Goal: Task Accomplishment & Management: Use online tool/utility

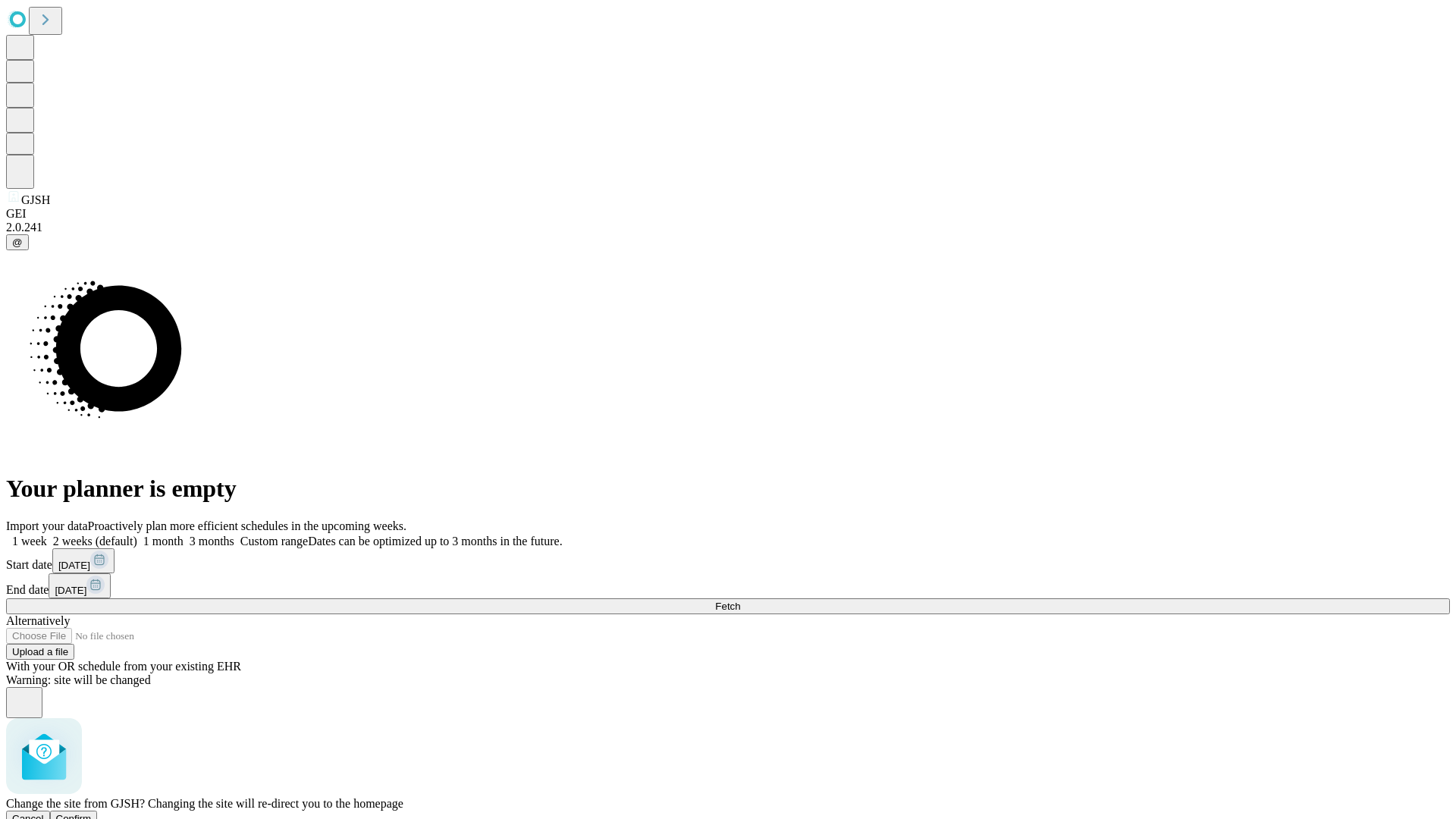
click at [92, 813] on span "Confirm" at bounding box center [74, 819] width 36 height 11
click at [47, 534] on label "1 week" at bounding box center [26, 541] width 41 height 13
click at [740, 600] on span "Fetch" at bounding box center [727, 606] width 25 height 11
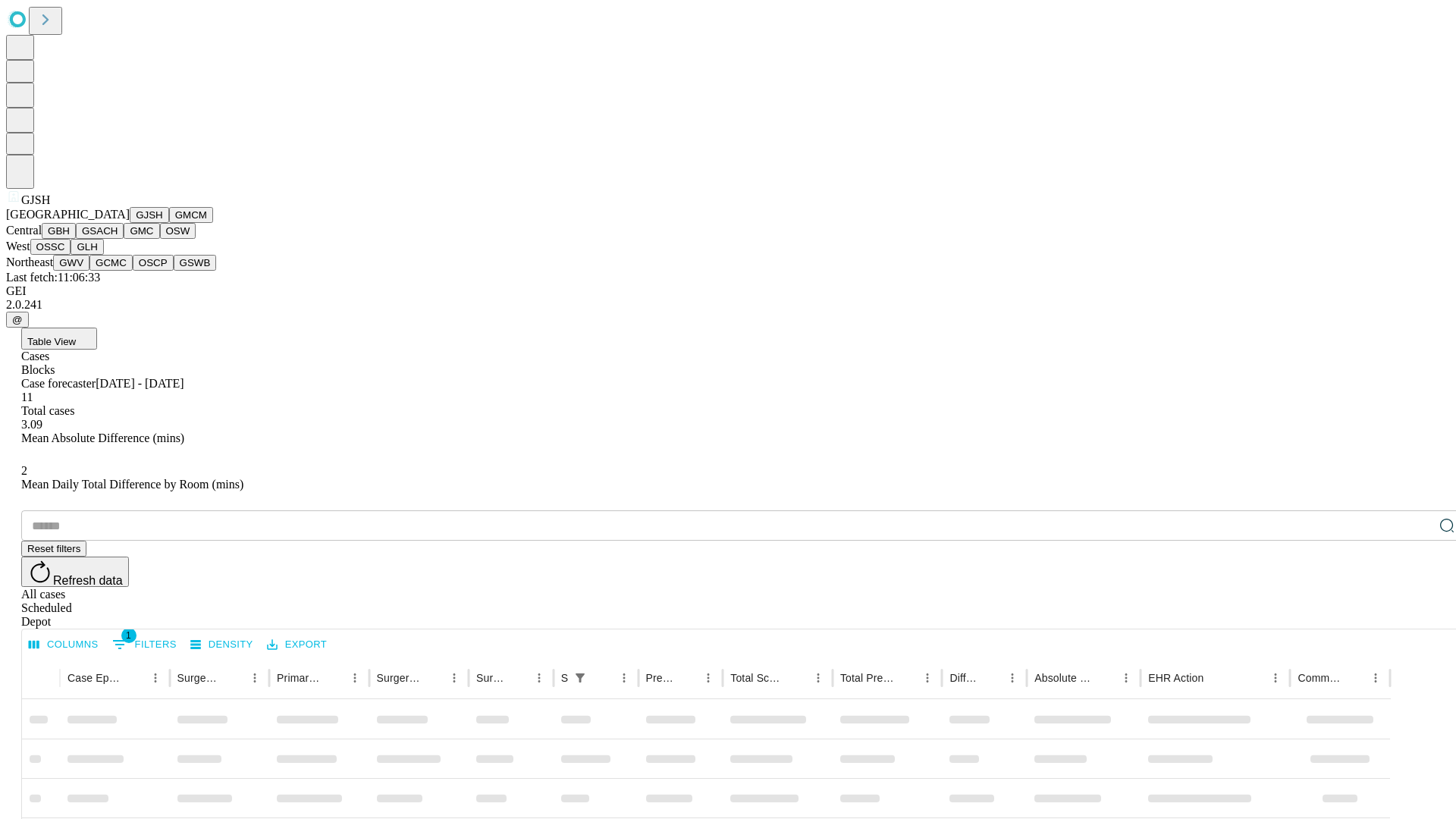
click at [169, 223] on button "GMCM" at bounding box center [191, 216] width 44 height 16
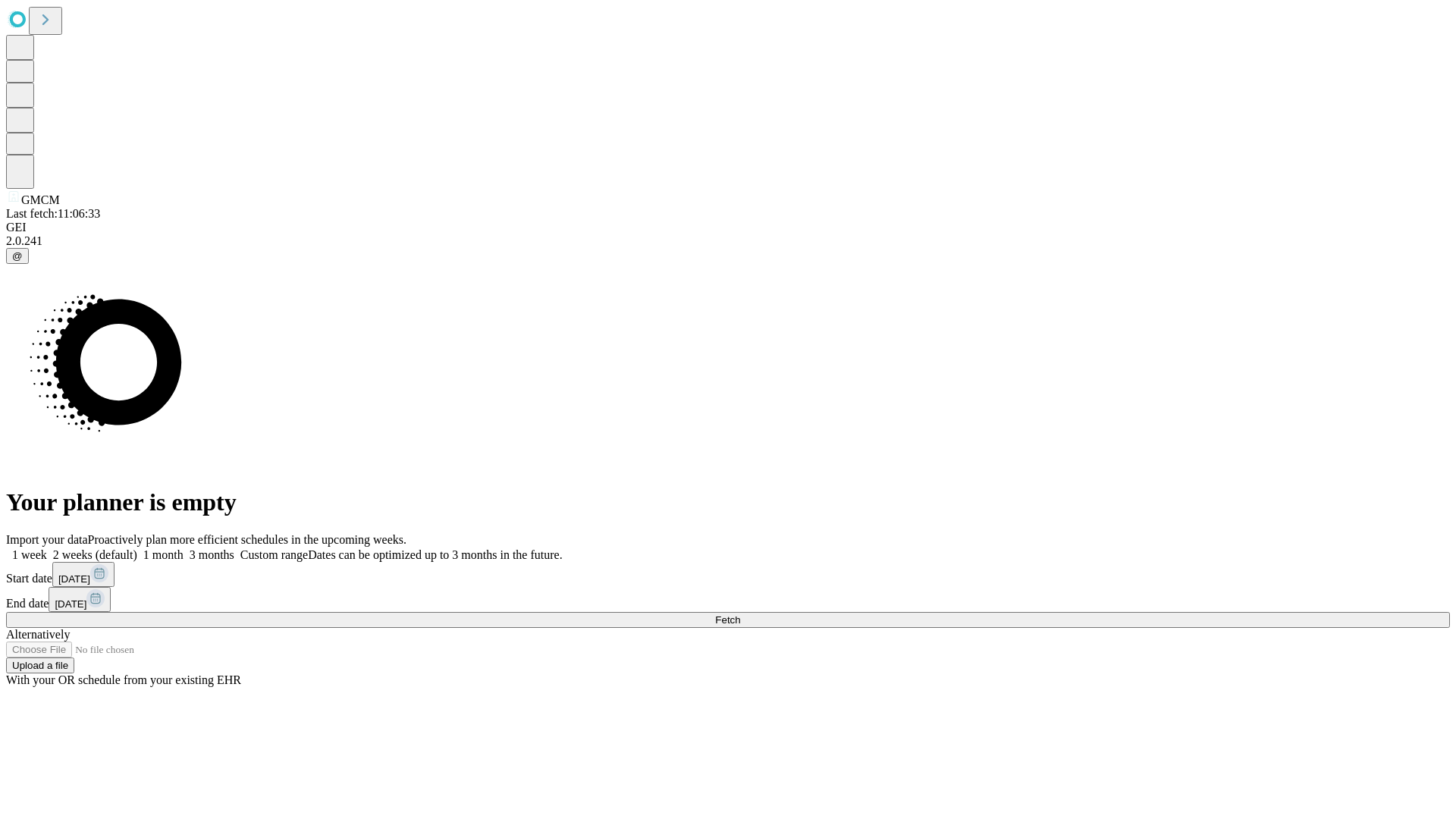
click at [47, 548] on label "1 week" at bounding box center [26, 555] width 41 height 13
click at [740, 614] on span "Fetch" at bounding box center [727, 620] width 25 height 11
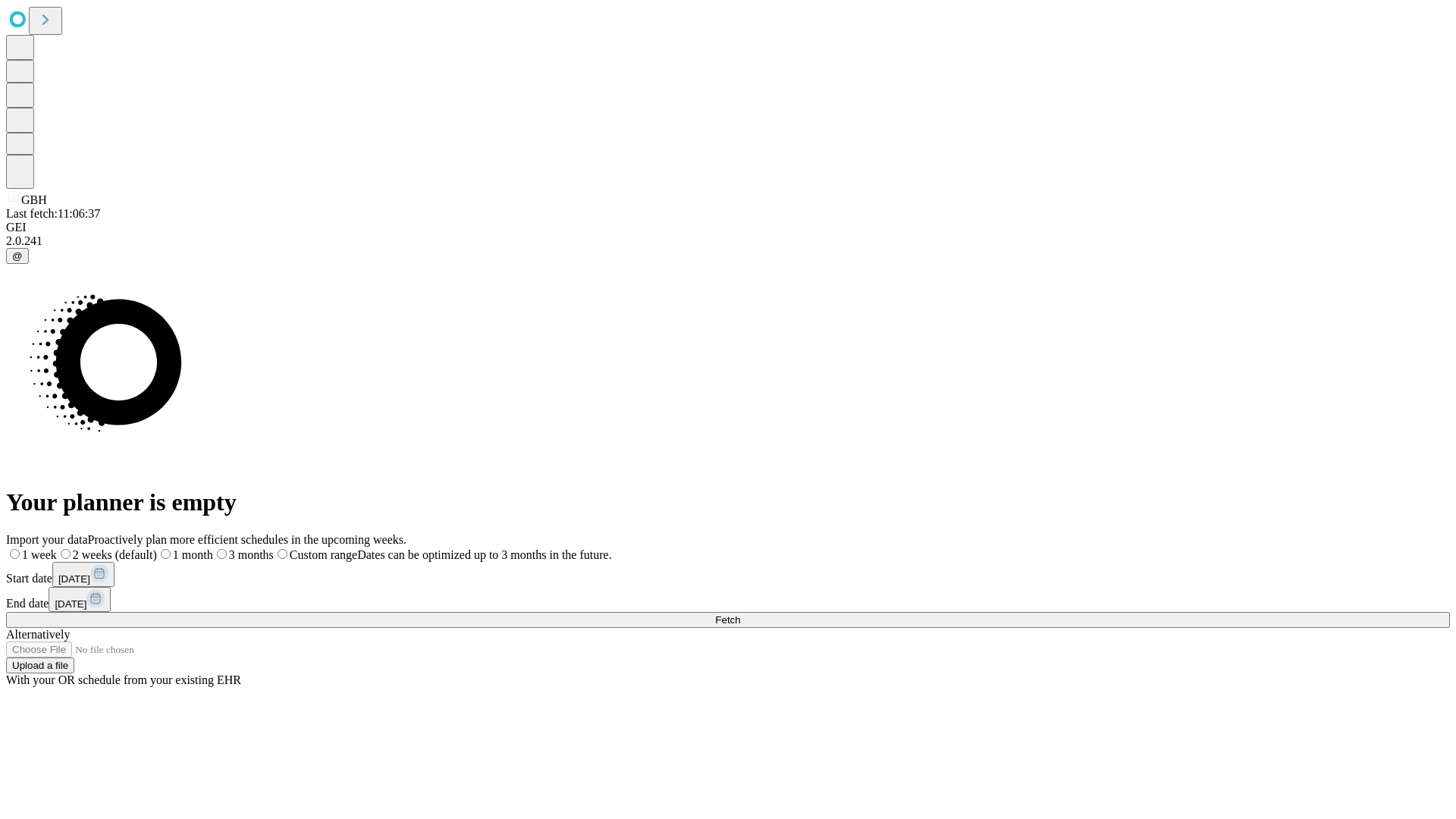
click at [740, 614] on span "Fetch" at bounding box center [727, 620] width 25 height 11
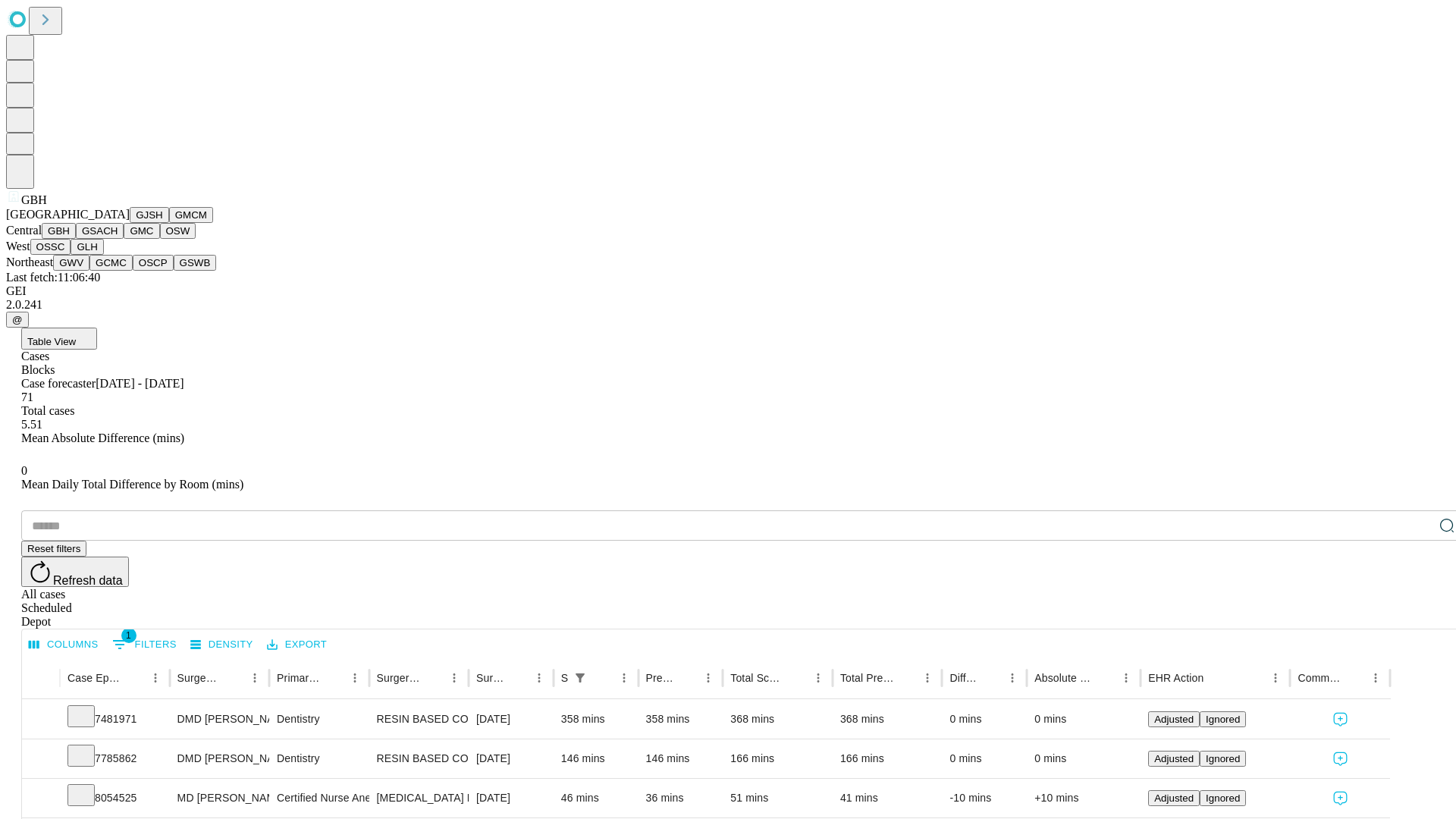
click at [118, 239] on button "GSACH" at bounding box center [99, 231] width 48 height 16
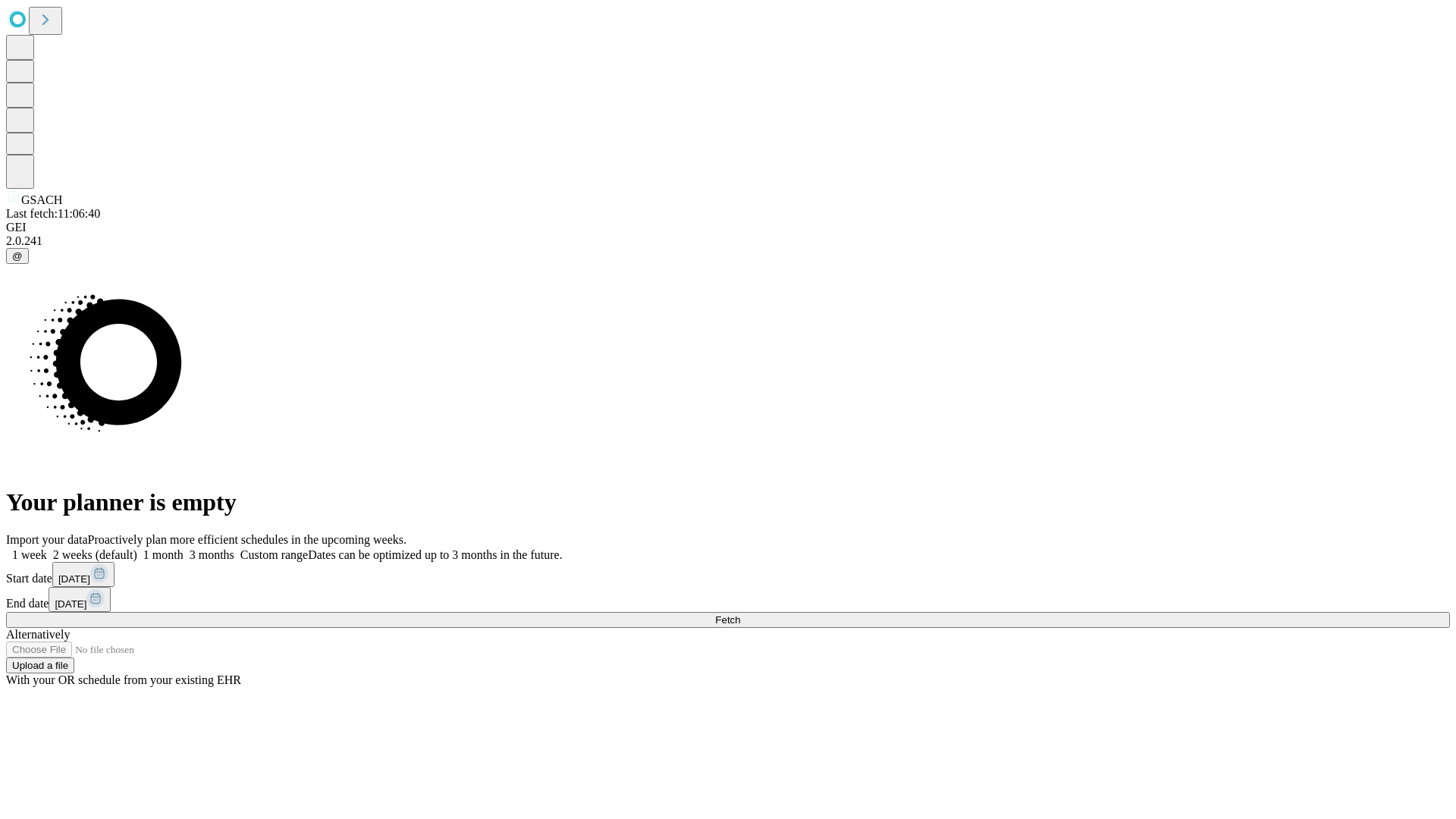
click at [47, 548] on label "1 week" at bounding box center [26, 555] width 41 height 13
click at [740, 614] on span "Fetch" at bounding box center [727, 620] width 25 height 11
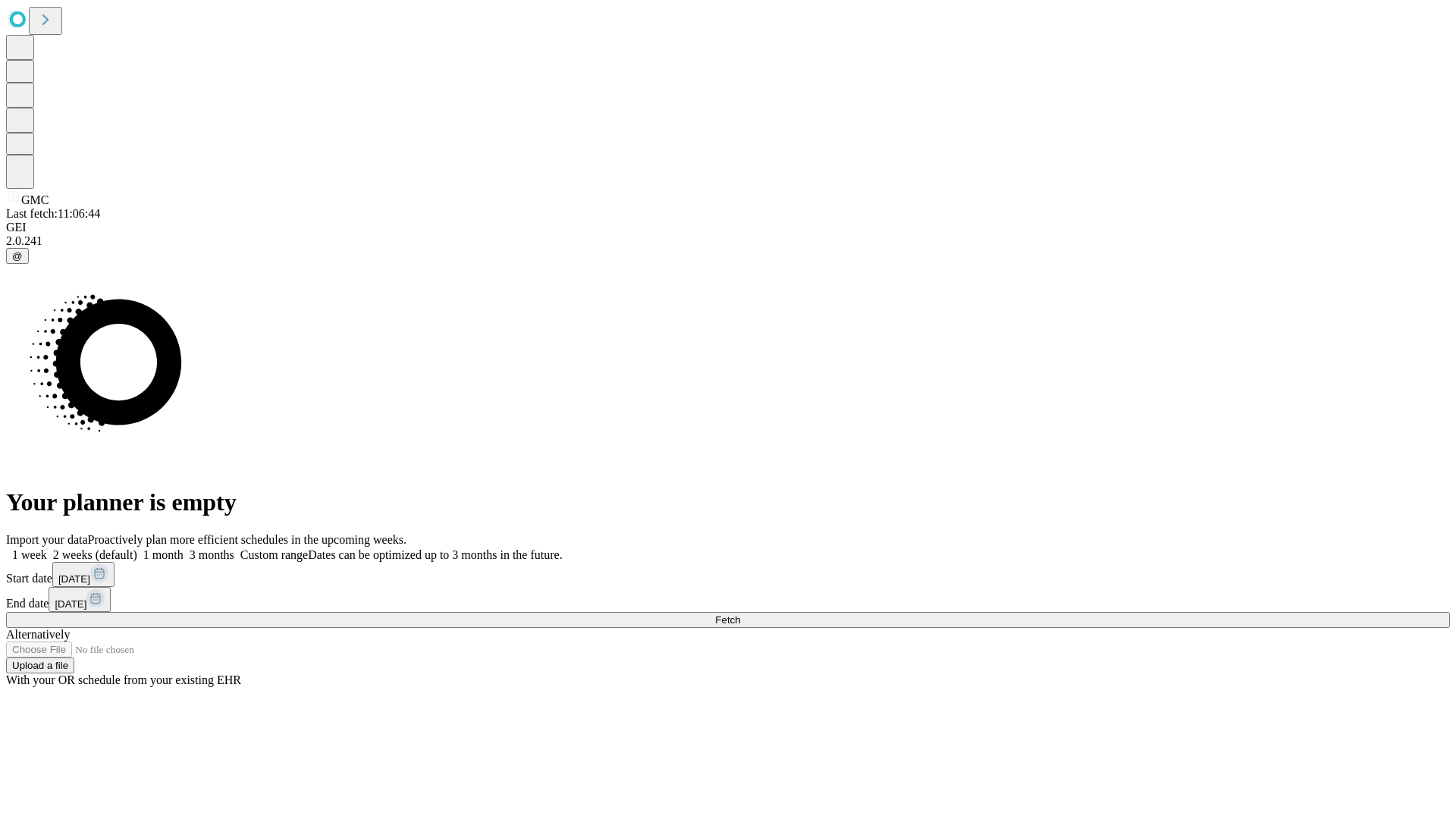
click at [47, 548] on label "1 week" at bounding box center [26, 555] width 41 height 13
click at [740, 614] on span "Fetch" at bounding box center [727, 620] width 25 height 11
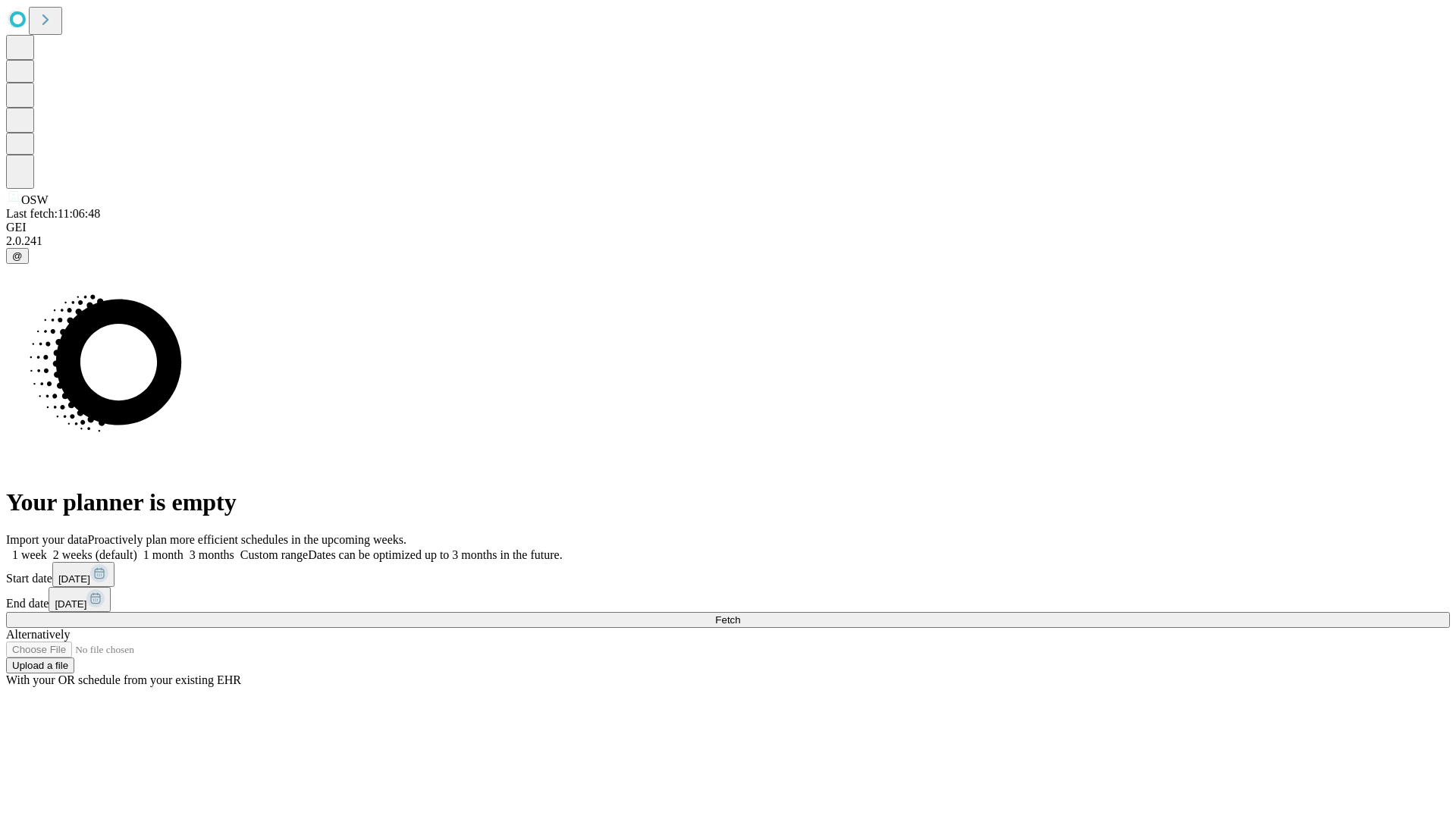
click at [47, 548] on label "1 week" at bounding box center [26, 555] width 41 height 13
click at [740, 614] on span "Fetch" at bounding box center [727, 620] width 25 height 11
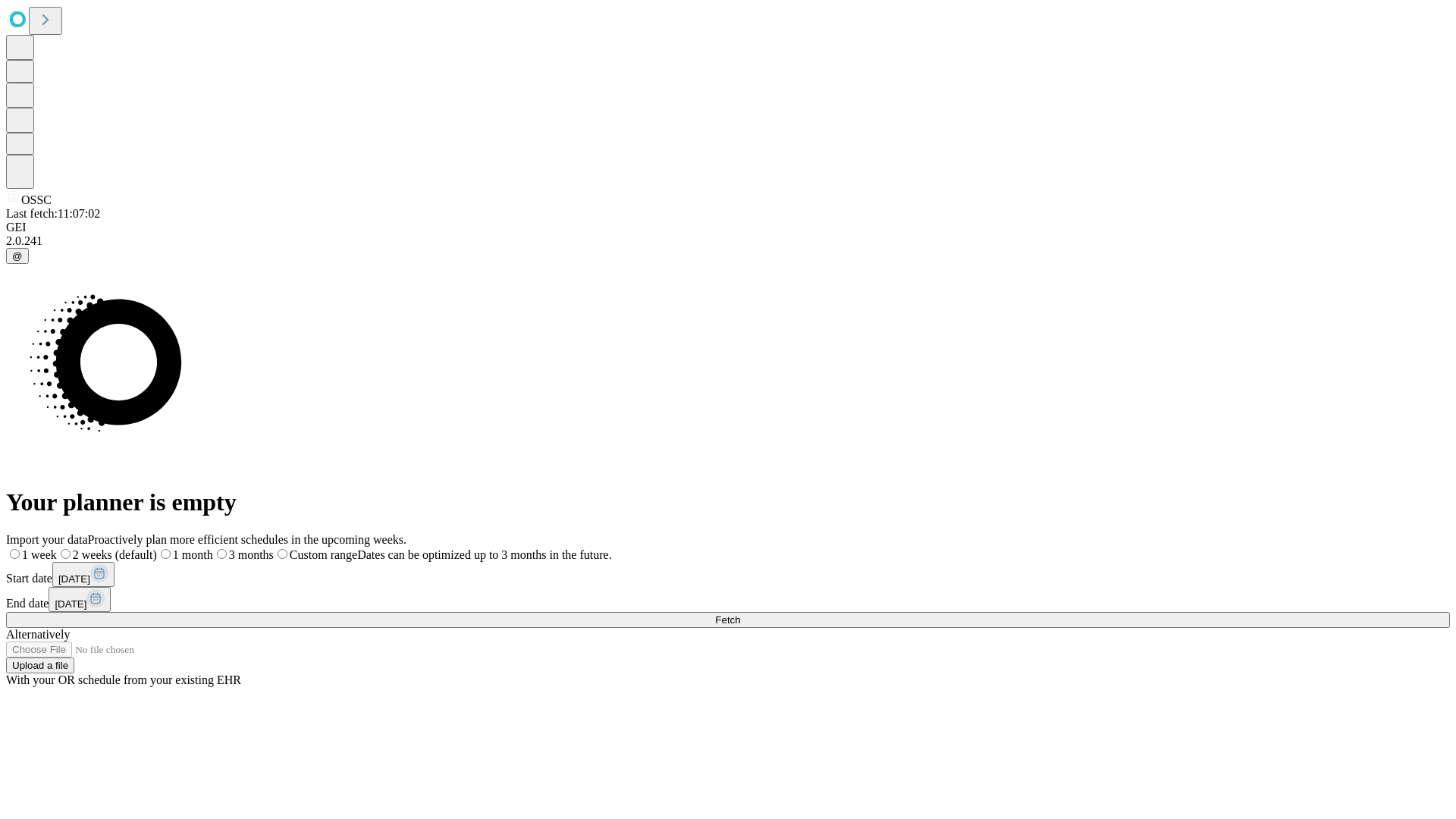
click at [57, 548] on label "1 week" at bounding box center [31, 555] width 50 height 13
click at [740, 614] on span "Fetch" at bounding box center [727, 620] width 25 height 11
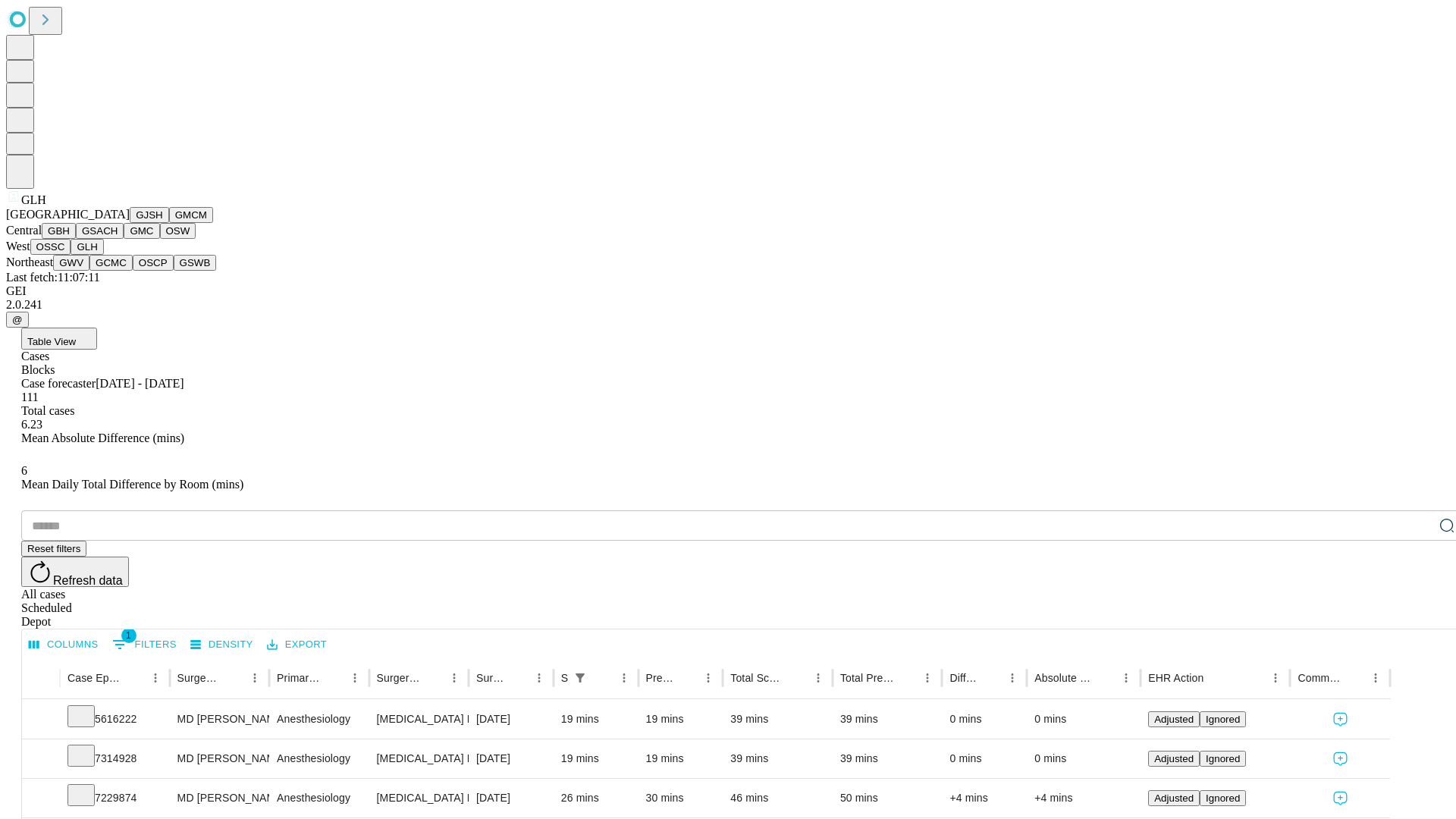
click at [89, 271] on button "GWV" at bounding box center [71, 263] width 37 height 16
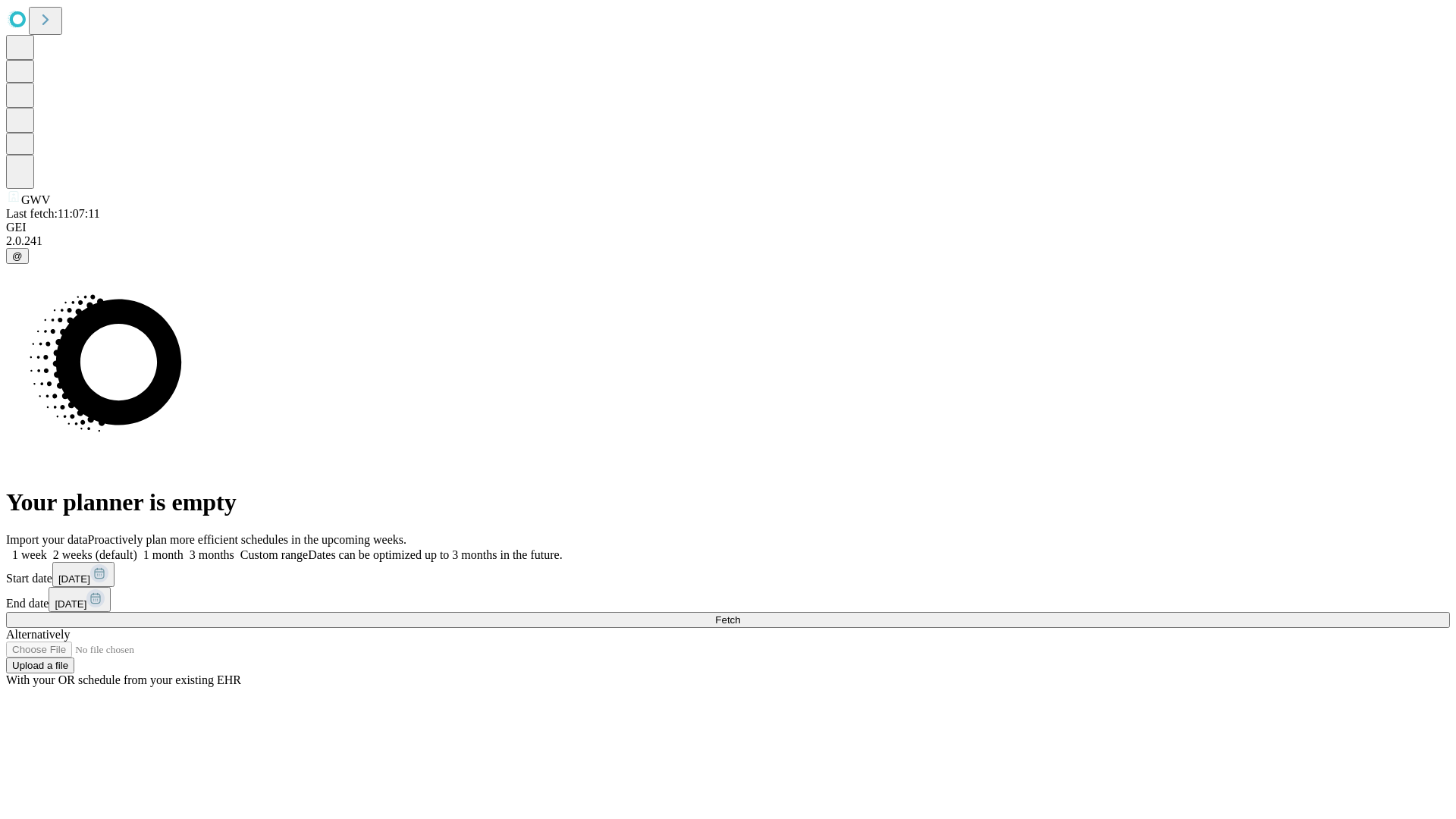
click at [740, 614] on span "Fetch" at bounding box center [727, 620] width 25 height 11
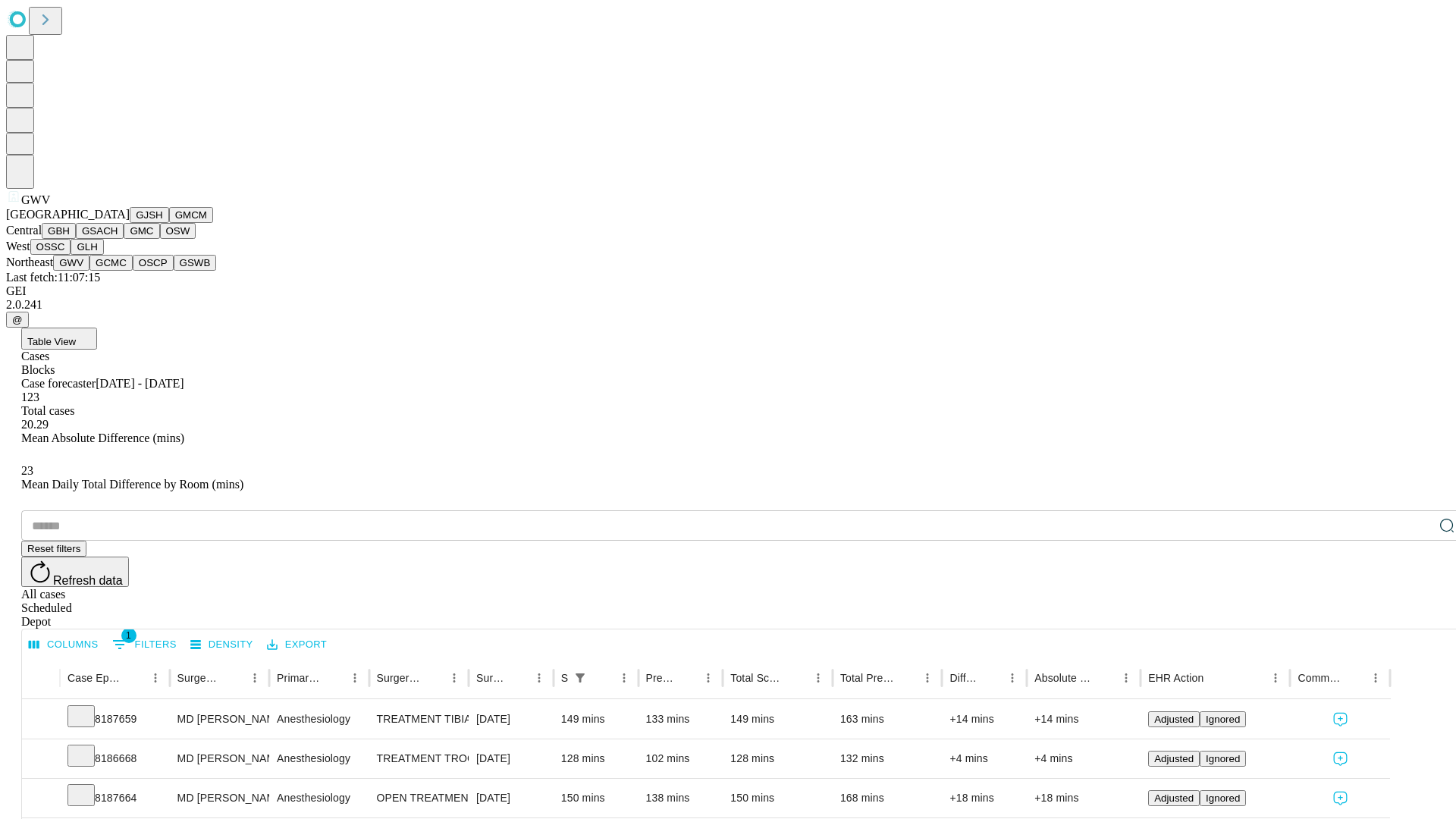
click at [118, 271] on button "GCMC" at bounding box center [111, 263] width 43 height 16
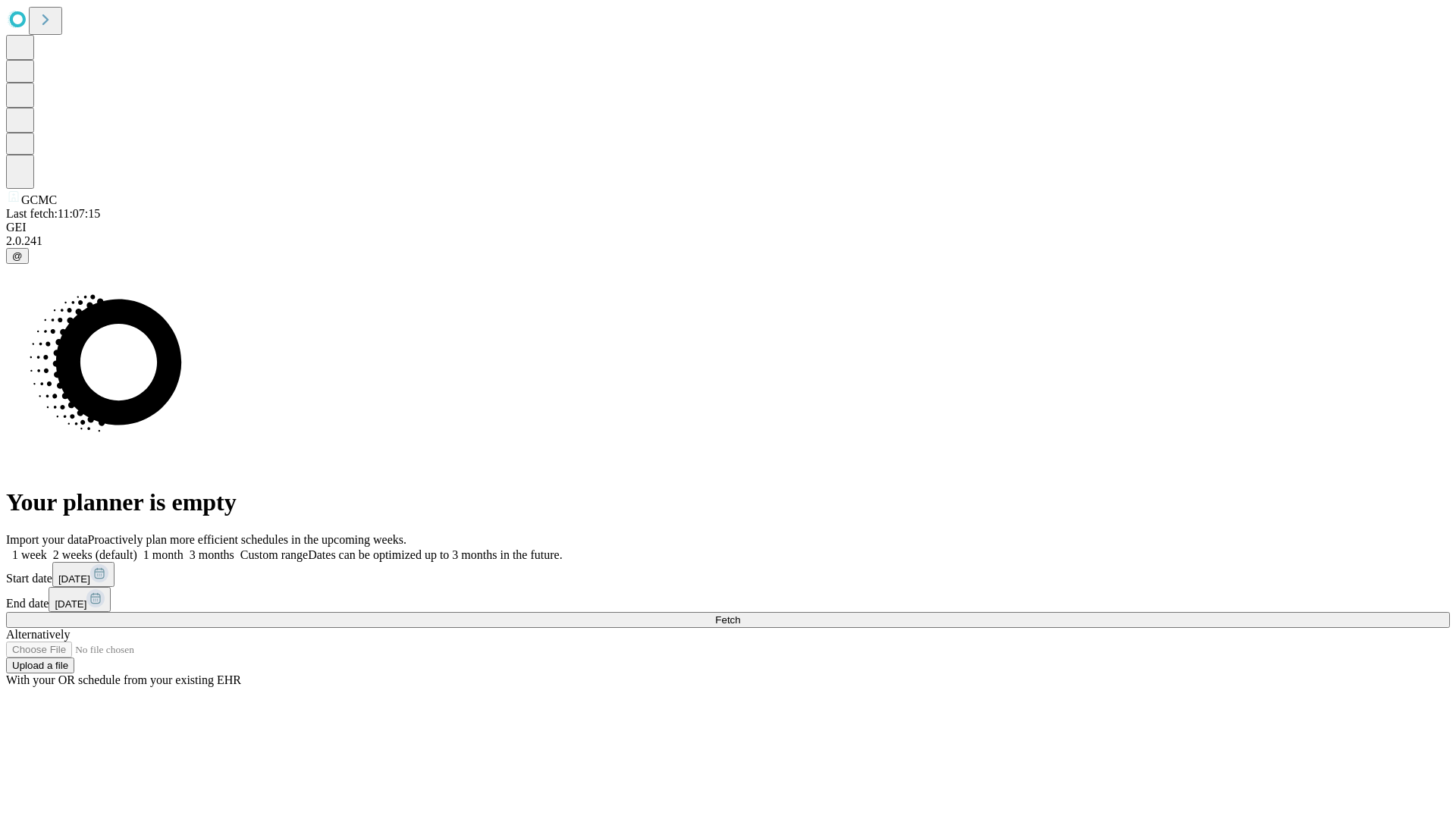
click at [47, 548] on label "1 week" at bounding box center [26, 555] width 41 height 13
click at [740, 614] on span "Fetch" at bounding box center [727, 620] width 25 height 11
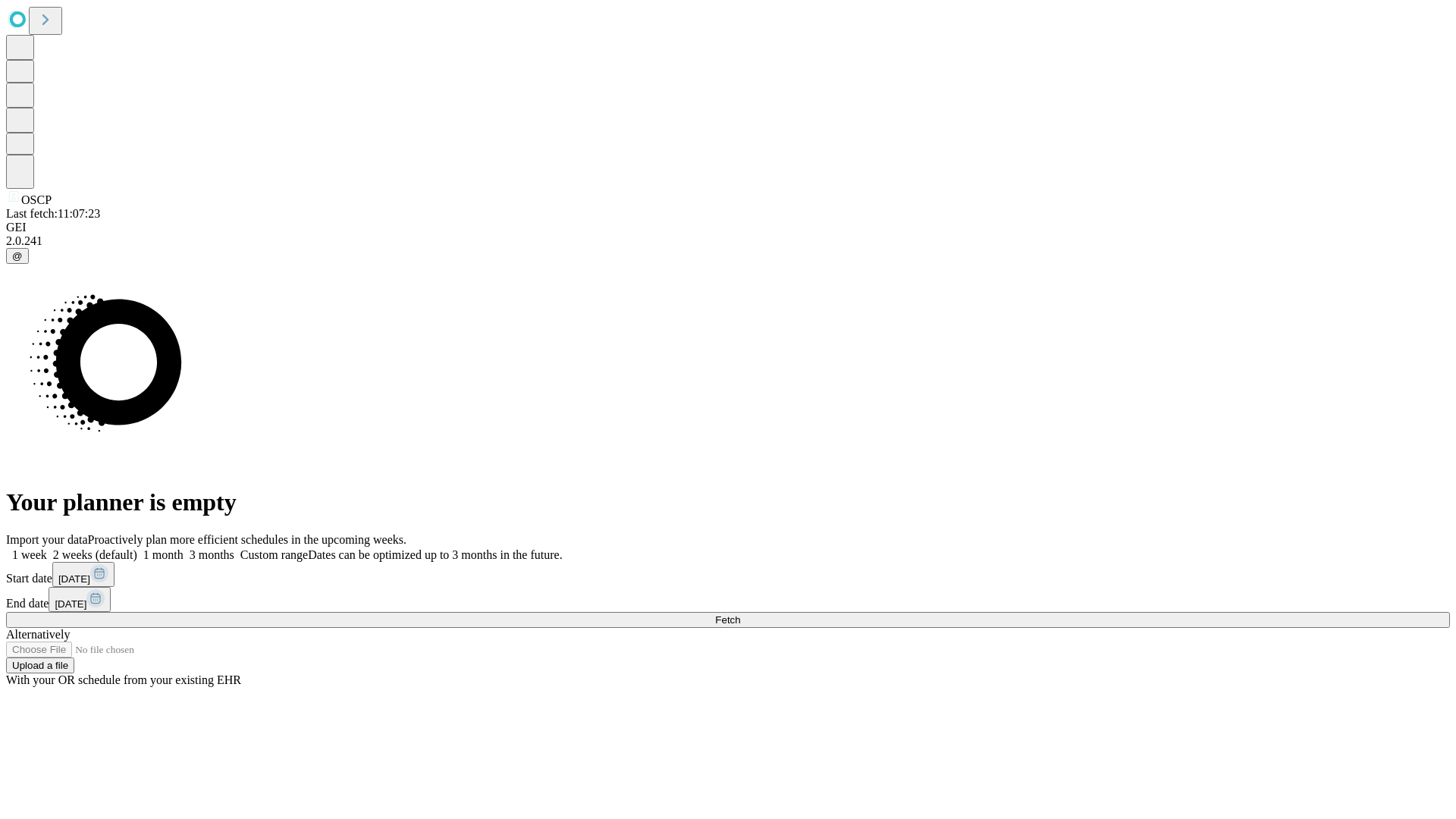
click at [47, 548] on label "1 week" at bounding box center [26, 555] width 41 height 13
click at [740, 614] on span "Fetch" at bounding box center [727, 620] width 25 height 11
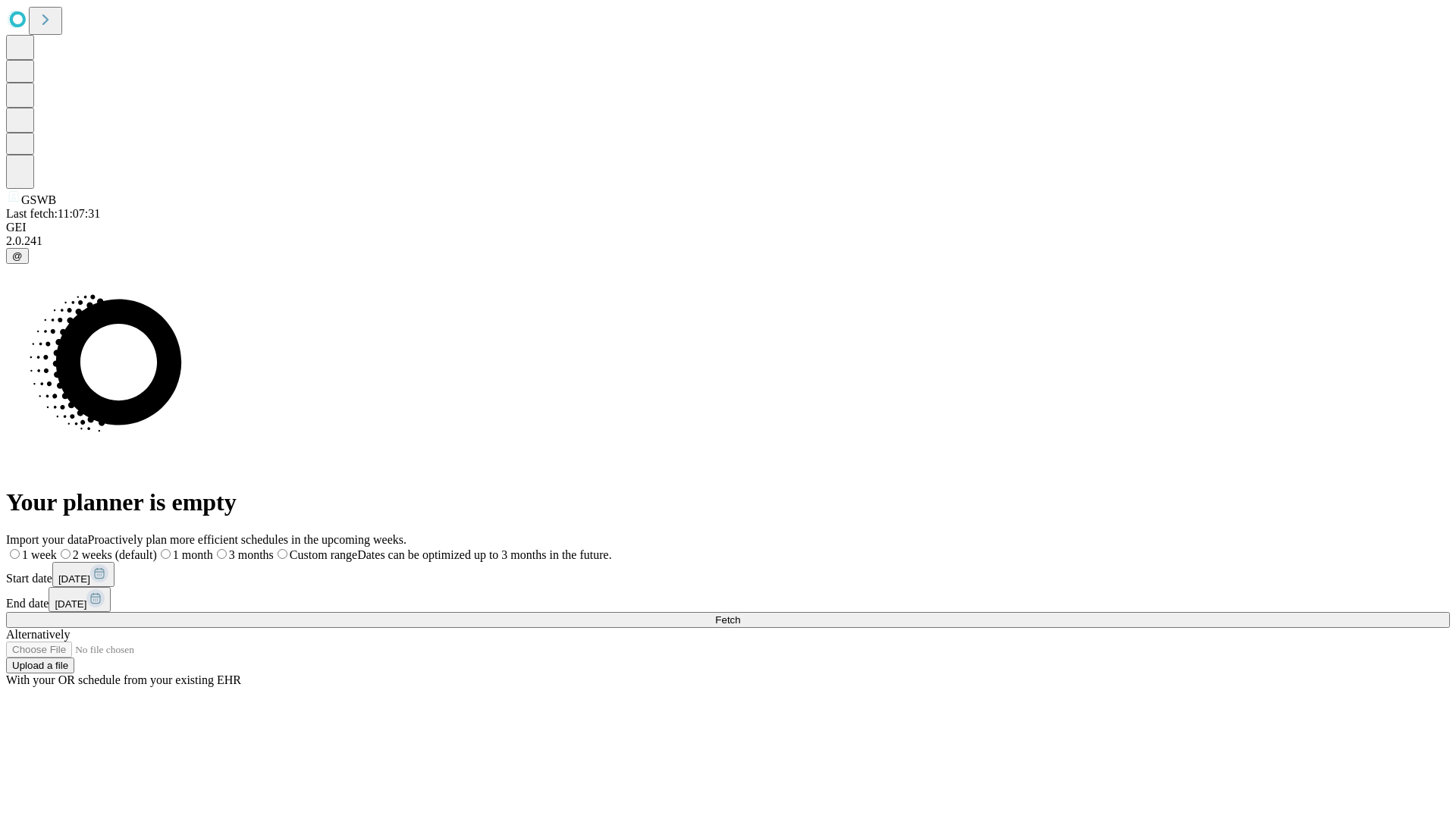
click at [740, 614] on span "Fetch" at bounding box center [727, 620] width 25 height 11
